Goal: Information Seeking & Learning: Learn about a topic

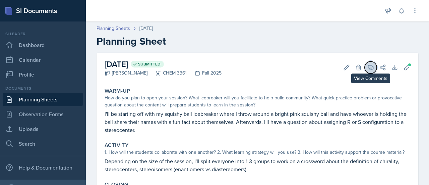
click at [367, 66] on icon at bounding box center [370, 67] width 7 height 7
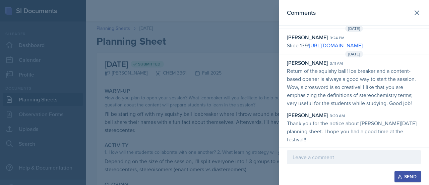
scroll to position [74, 0]
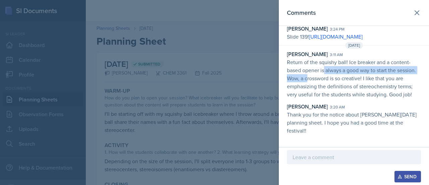
drag, startPoint x: 327, startPoint y: 95, endPoint x: 323, endPoint y: 79, distance: 16.5
click at [323, 79] on p "Return of the squishy ball! Ice breaker and a content-based opener is always a …" at bounding box center [354, 78] width 134 height 40
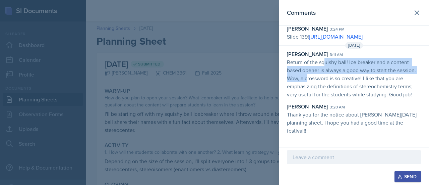
click at [323, 79] on p "Return of the squishy ball! Ice breaker and a content-based opener is always a …" at bounding box center [354, 78] width 134 height 40
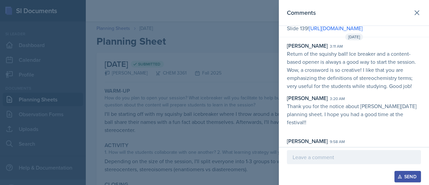
scroll to position [82, 0]
click at [322, 75] on p "Return of the squishy ball! Ice breaker and a content-based opener is always a …" at bounding box center [354, 70] width 134 height 40
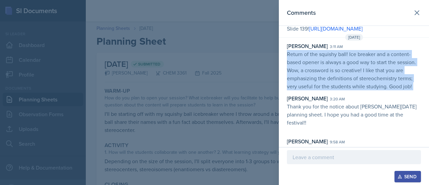
click at [322, 75] on p "Return of the squishy ball! Ice breaker and a content-based opener is always a …" at bounding box center [354, 70] width 134 height 40
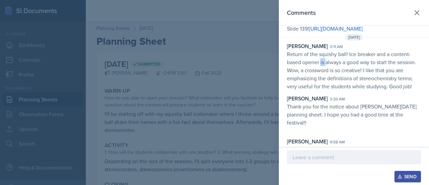
click at [322, 75] on p "Return of the squishy ball! Ice breaker and a content-based opener is always a …" at bounding box center [354, 70] width 134 height 40
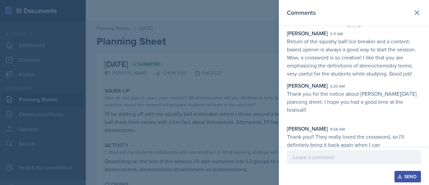
scroll to position [119, 0]
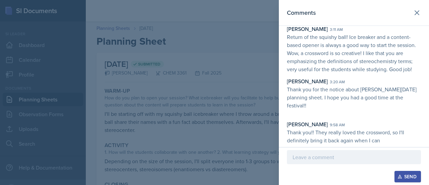
click at [251, 105] on div at bounding box center [214, 92] width 429 height 185
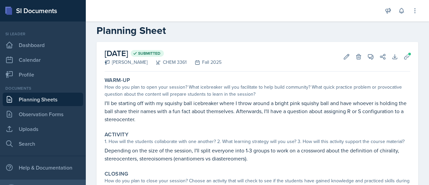
scroll to position [6, 0]
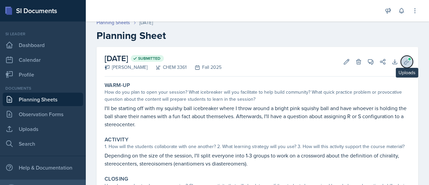
click at [404, 60] on icon at bounding box center [407, 61] width 7 height 7
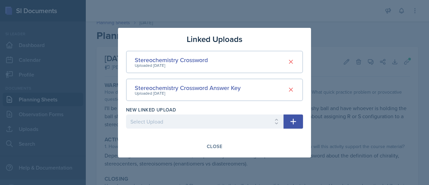
click at [370, 65] on div at bounding box center [214, 92] width 429 height 185
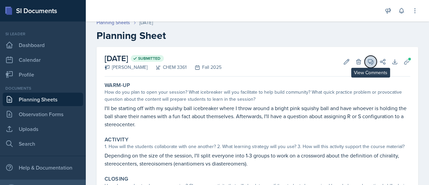
click at [367, 60] on icon at bounding box center [370, 61] width 7 height 7
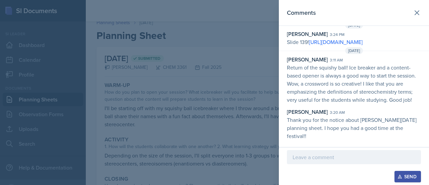
scroll to position [119, 0]
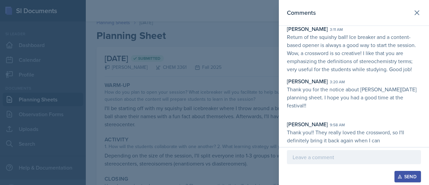
click at [205, 95] on div at bounding box center [214, 92] width 429 height 185
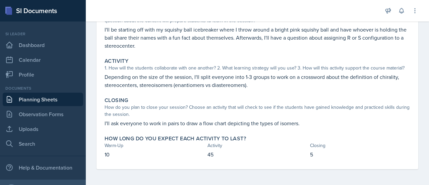
scroll to position [0, 0]
